Goal: Task Accomplishment & Management: Manage account settings

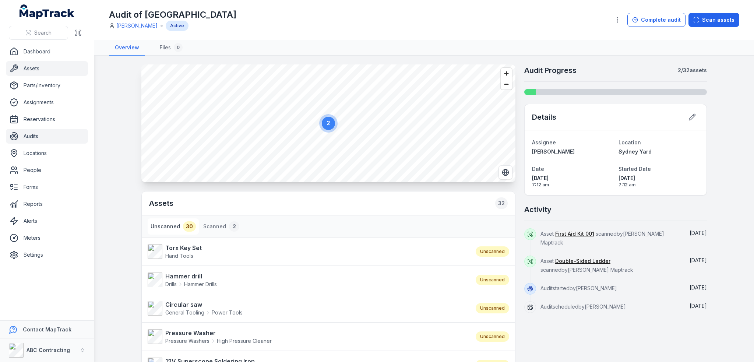
scroll to position [147, 0]
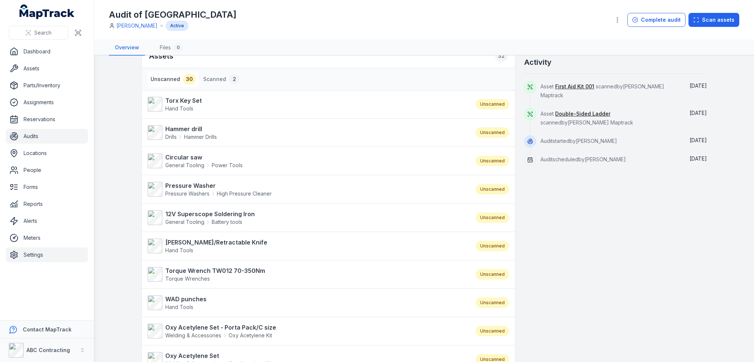
click at [26, 252] on link "Settings" at bounding box center [47, 255] width 82 height 15
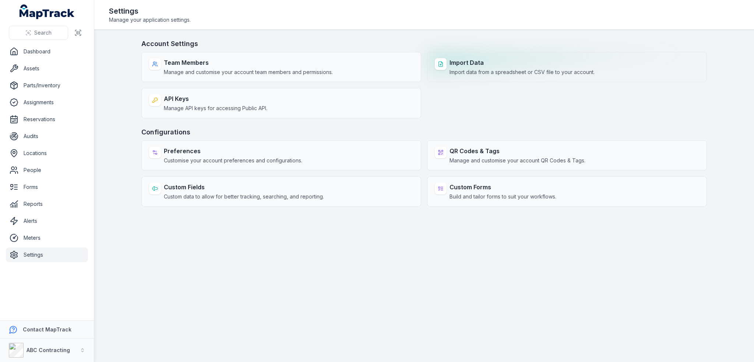
click at [505, 67] on div "Import Data Import data from a spreadsheet or CSV file to your account." at bounding box center [522, 67] width 145 height 18
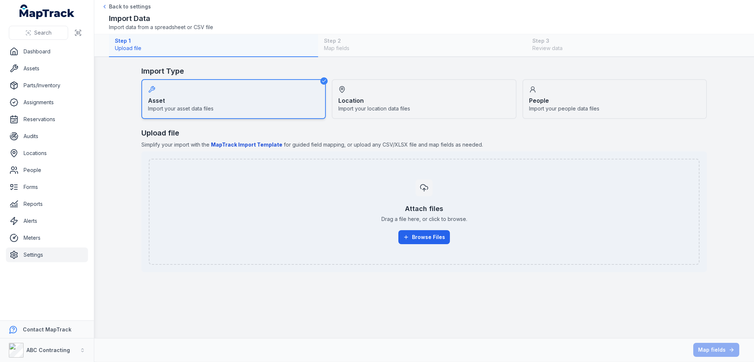
click at [443, 110] on div "Location Import your location data files" at bounding box center [424, 99] width 185 height 40
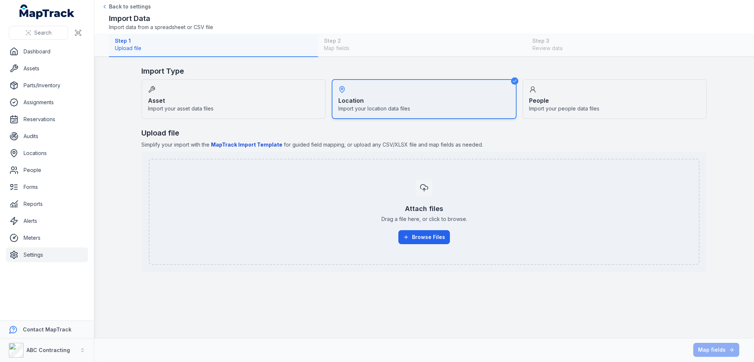
click at [562, 107] on span "Import your people data files" at bounding box center [564, 108] width 70 height 7
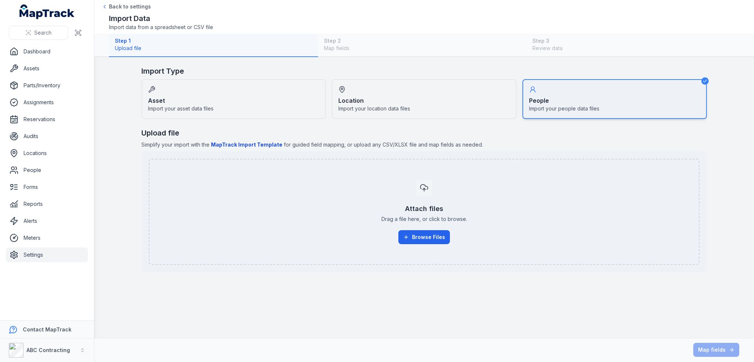
click at [238, 90] on div "Asset Import your asset data files" at bounding box center [233, 99] width 185 height 40
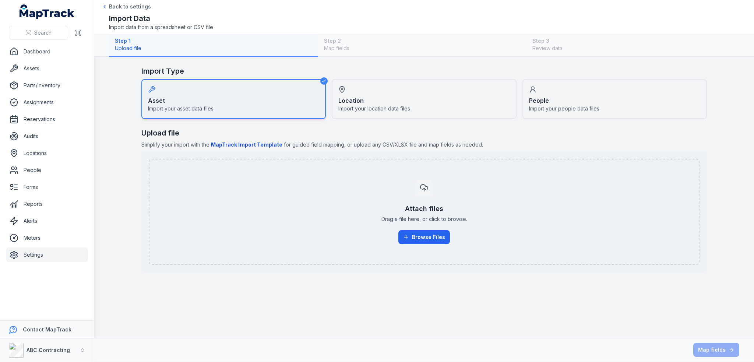
click at [379, 112] on span "Import your location data files" at bounding box center [374, 108] width 72 height 7
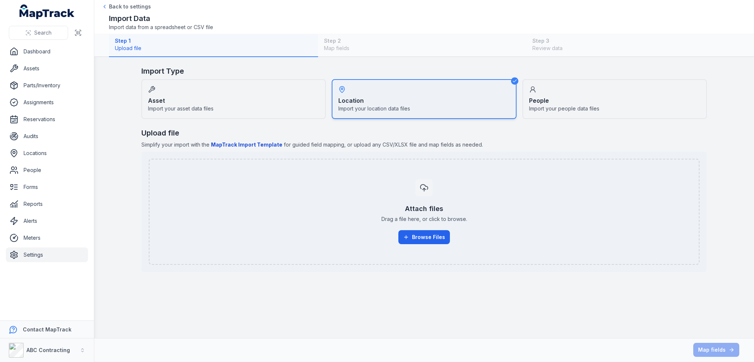
click at [258, 96] on div "Asset Import your asset data files" at bounding box center [233, 99] width 185 height 40
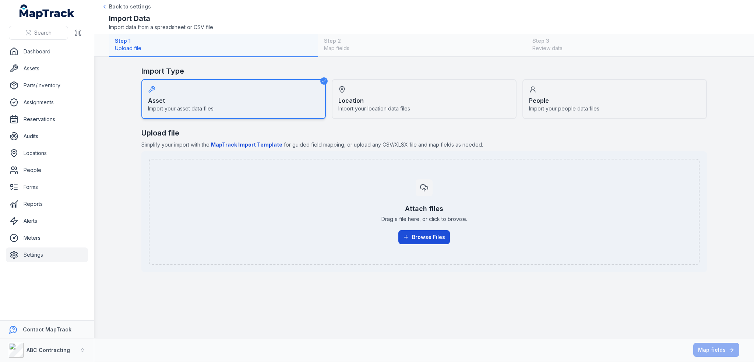
click at [418, 238] on button "Browse Files" at bounding box center [425, 237] width 52 height 14
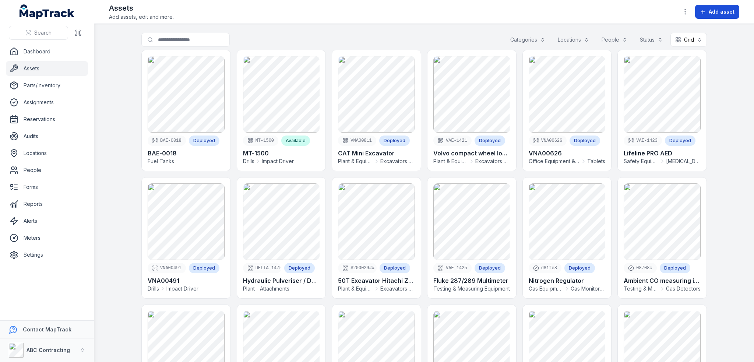
click at [730, 13] on span "Add asset" at bounding box center [722, 11] width 26 height 7
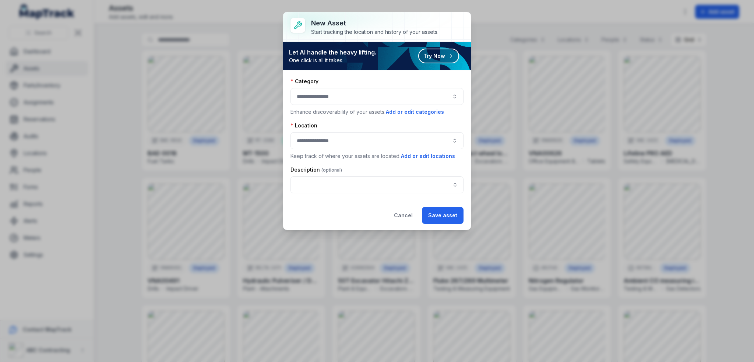
click at [399, 64] on div "Let AI handle the heavy lifting. One click is all it takes. Try Now" at bounding box center [377, 56] width 188 height 28
click at [411, 216] on button "Cancel" at bounding box center [403, 215] width 31 height 17
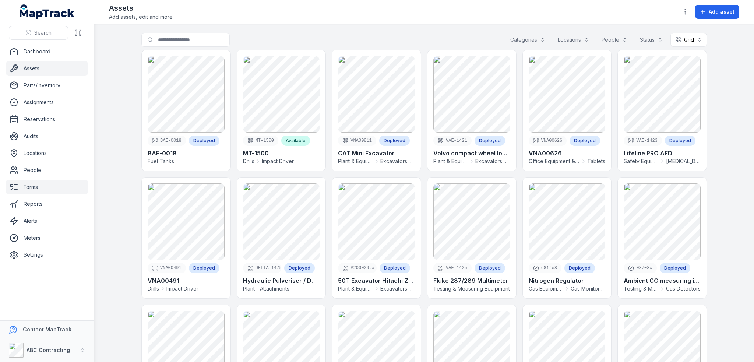
click at [27, 186] on link "Forms" at bounding box center [47, 187] width 82 height 15
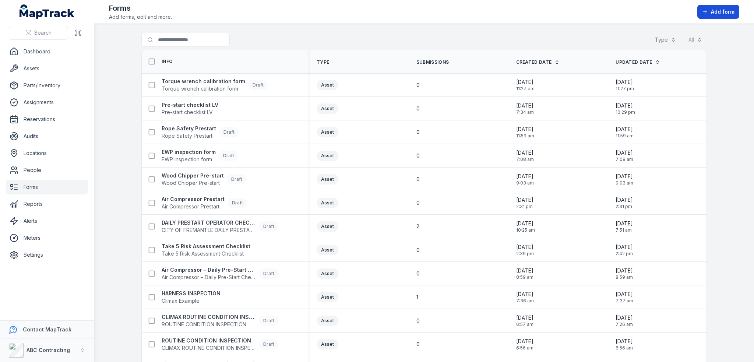
click at [732, 10] on span "Add form" at bounding box center [723, 11] width 24 height 7
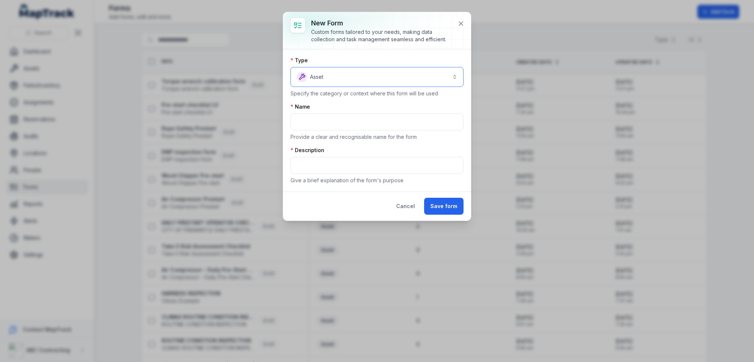
click at [435, 77] on button "Asset *****" at bounding box center [377, 77] width 173 height 20
click at [460, 22] on div "New form Custom forms tailored to your needs, making data collection and task m…" at bounding box center [377, 116] width 188 height 208
click at [461, 21] on icon at bounding box center [460, 23] width 7 height 7
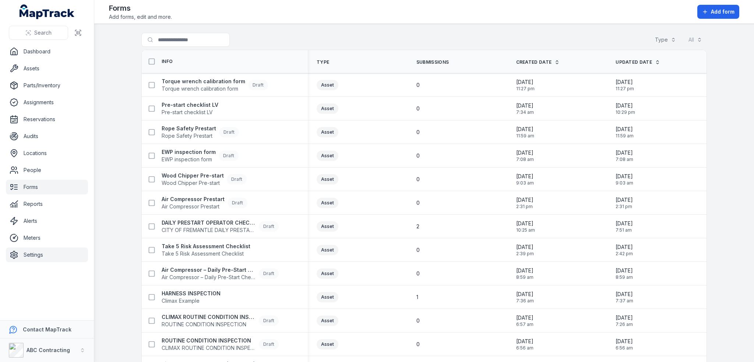
click at [28, 256] on link "Settings" at bounding box center [47, 255] width 82 height 15
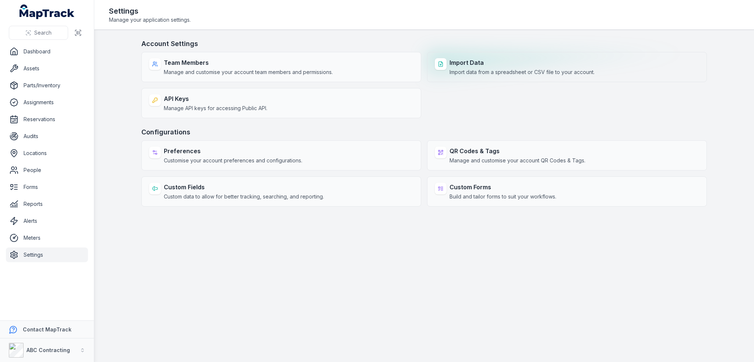
click at [460, 79] on div "Import Data Import data from a spreadsheet or CSV file to your account." at bounding box center [567, 67] width 280 height 30
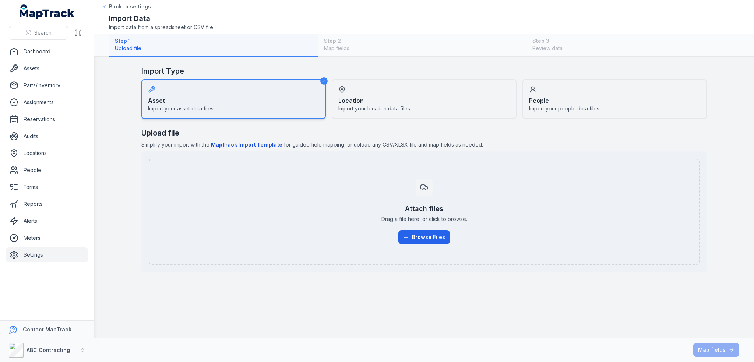
click at [114, 156] on main "Import Type Asset Import your asset data files Location Import your location da…" at bounding box center [424, 197] width 660 height 281
click at [25, 253] on link "Settings" at bounding box center [47, 255] width 82 height 15
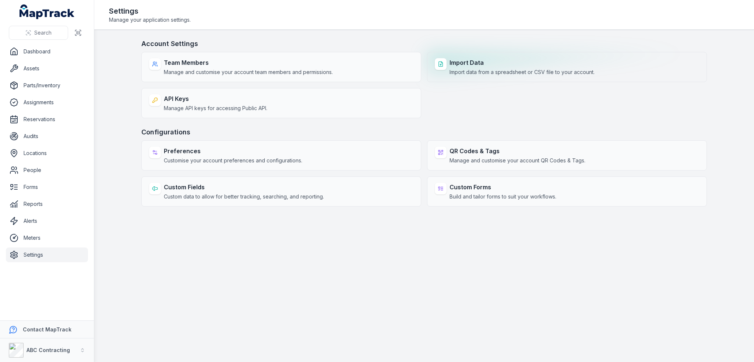
click at [509, 65] on strong "Import Data" at bounding box center [522, 62] width 145 height 9
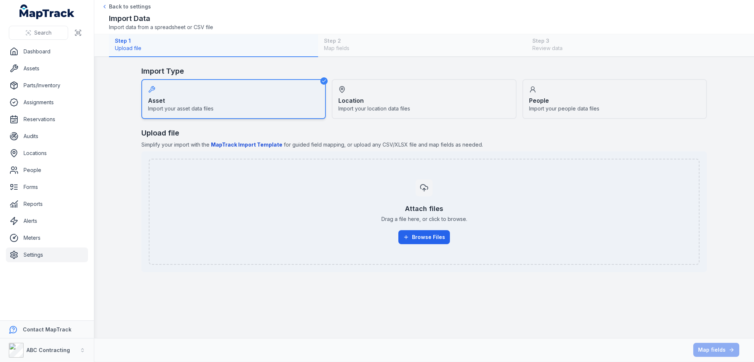
click at [119, 193] on main "Import Type Asset Import your asset data files Location Import your location da…" at bounding box center [424, 197] width 660 height 281
click at [109, 98] on main "Import Type Asset Import your asset data files Location Import your location da…" at bounding box center [424, 197] width 660 height 281
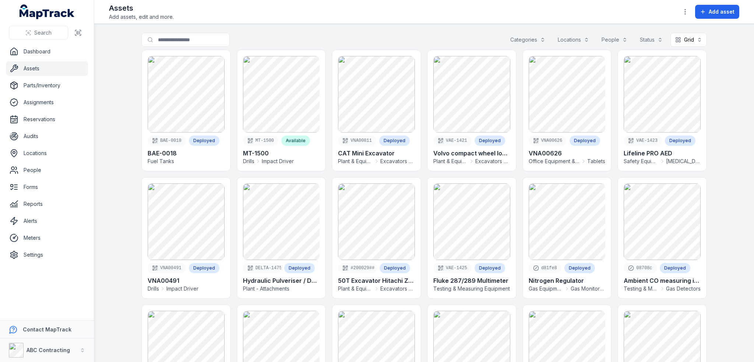
click at [716, 19] on div "Assets Add assets, edit and more. Add asset" at bounding box center [424, 12] width 631 height 18
click at [715, 15] on button "Add asset" at bounding box center [717, 12] width 44 height 14
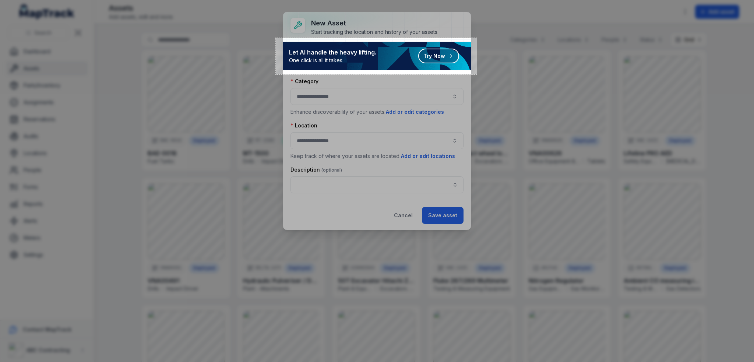
drag, startPoint x: 276, startPoint y: 38, endPoint x: 477, endPoint y: 74, distance: 204.4
click at [477, 74] on div "546 X 99" at bounding box center [377, 181] width 754 height 362
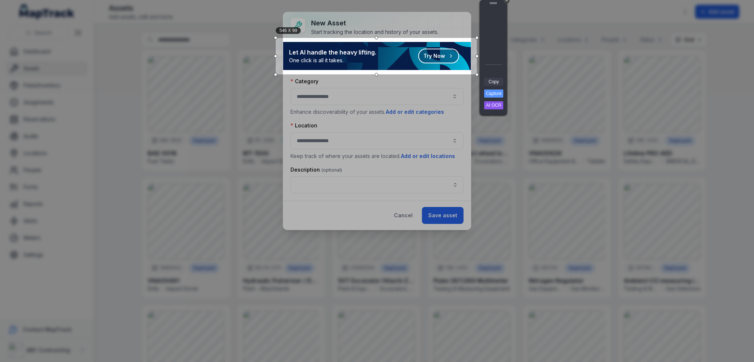
click at [491, 79] on link "Copy" at bounding box center [493, 82] width 19 height 8
